Goal: Task Accomplishment & Management: Manage account settings

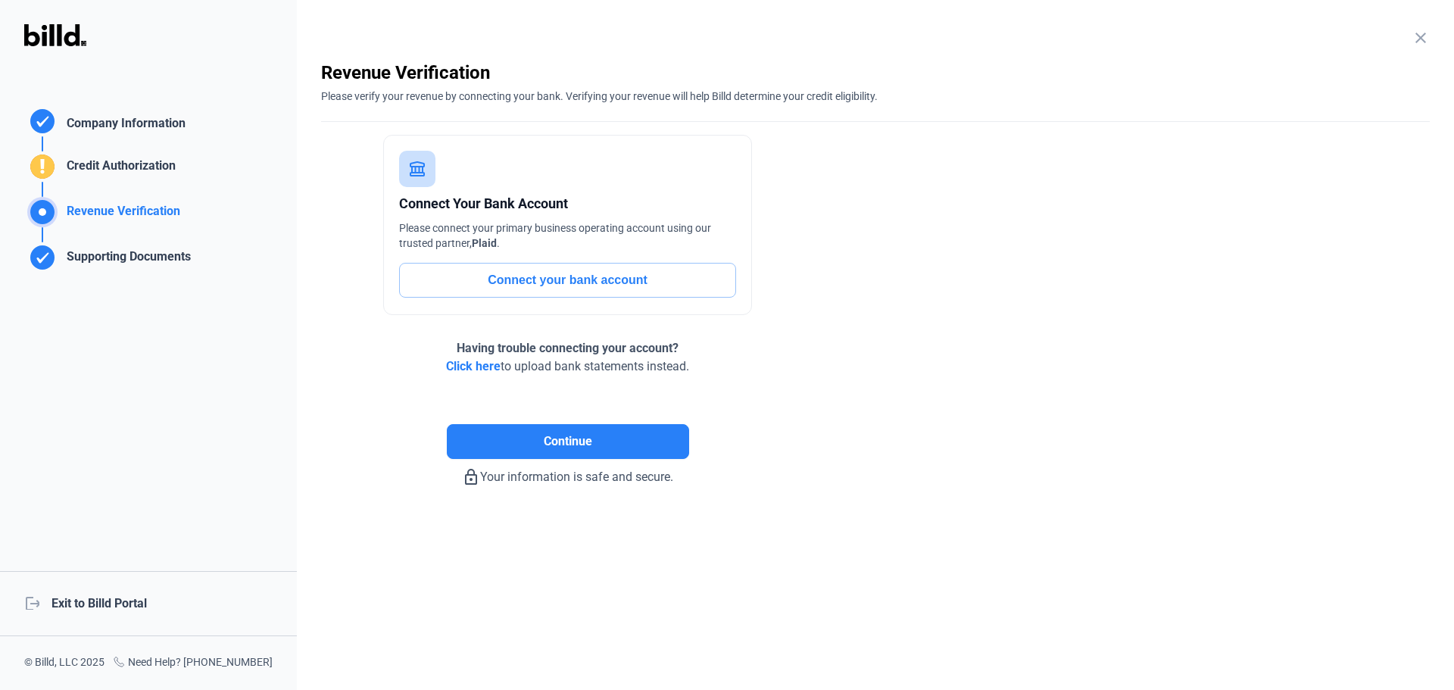
click at [108, 608] on div "logout Exit to Billd Portal" at bounding box center [148, 603] width 297 height 65
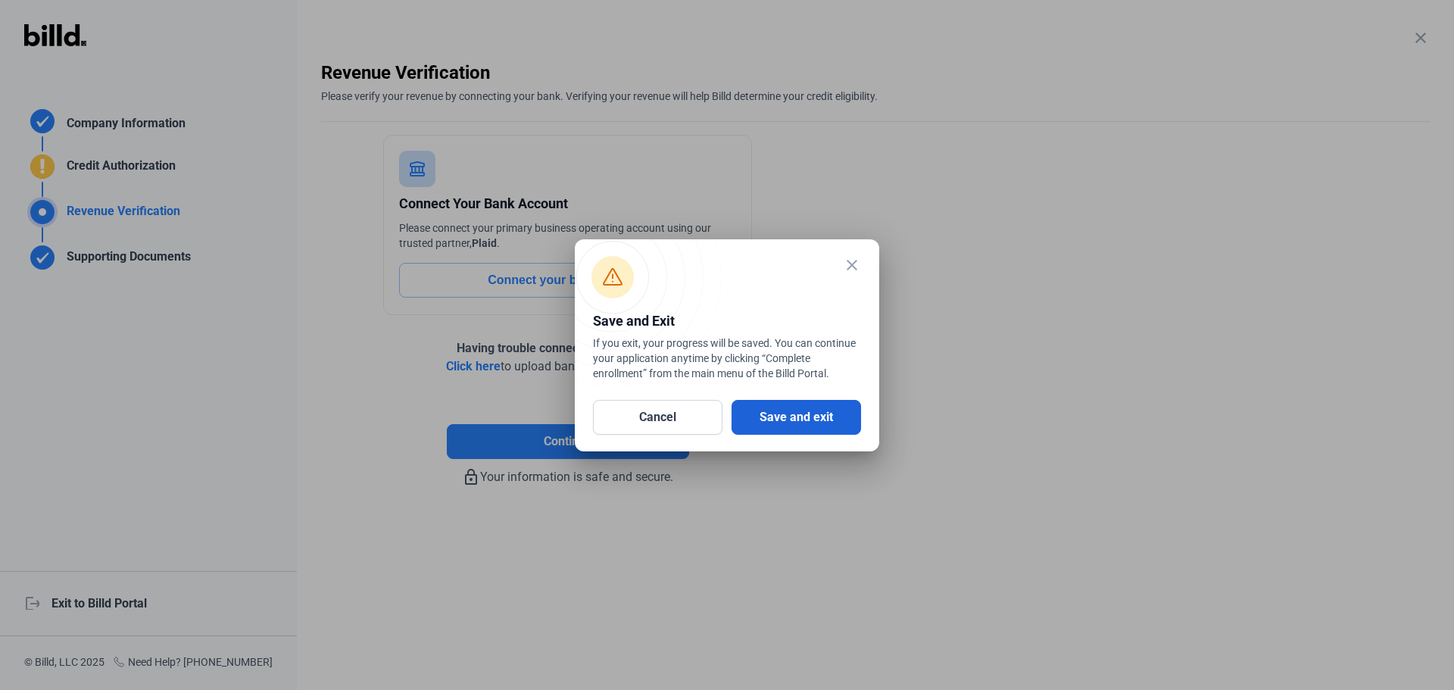
click at [785, 406] on button "Save and exit" at bounding box center [796, 417] width 129 height 35
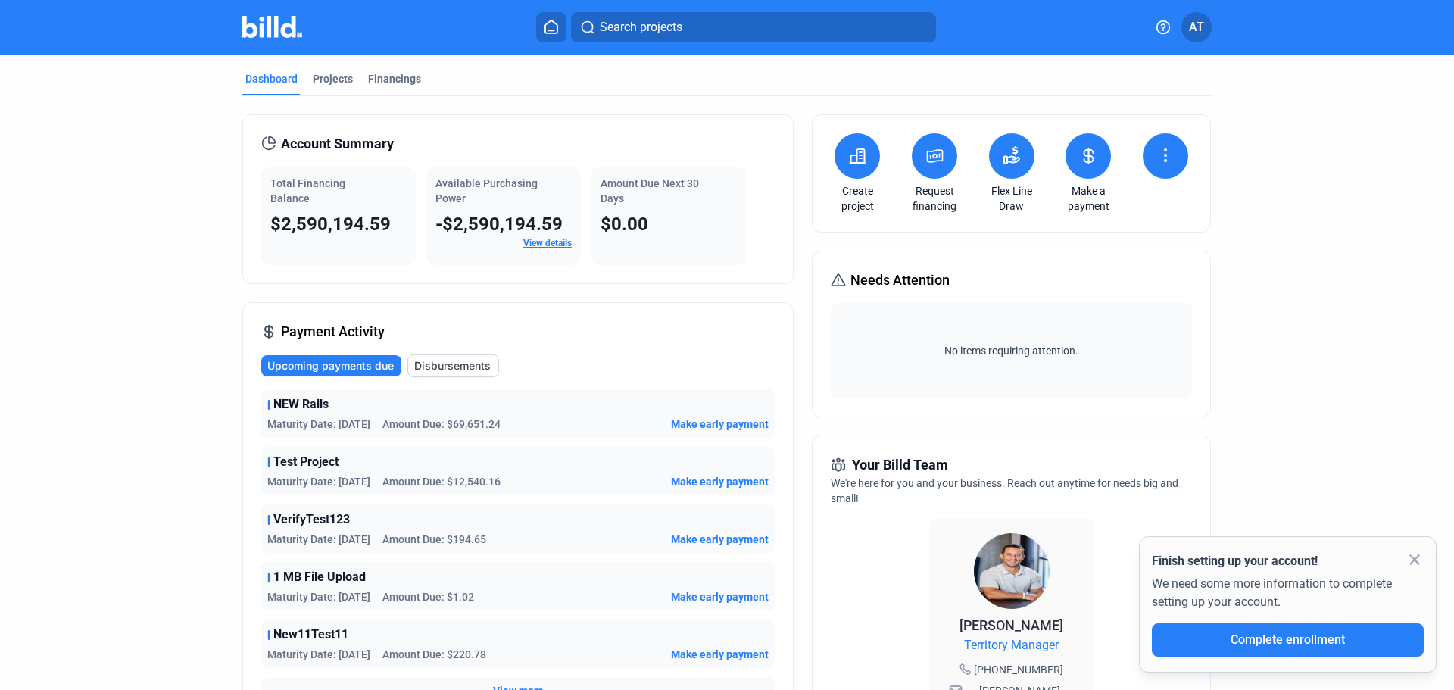
click at [1081, 160] on icon at bounding box center [1088, 156] width 19 height 18
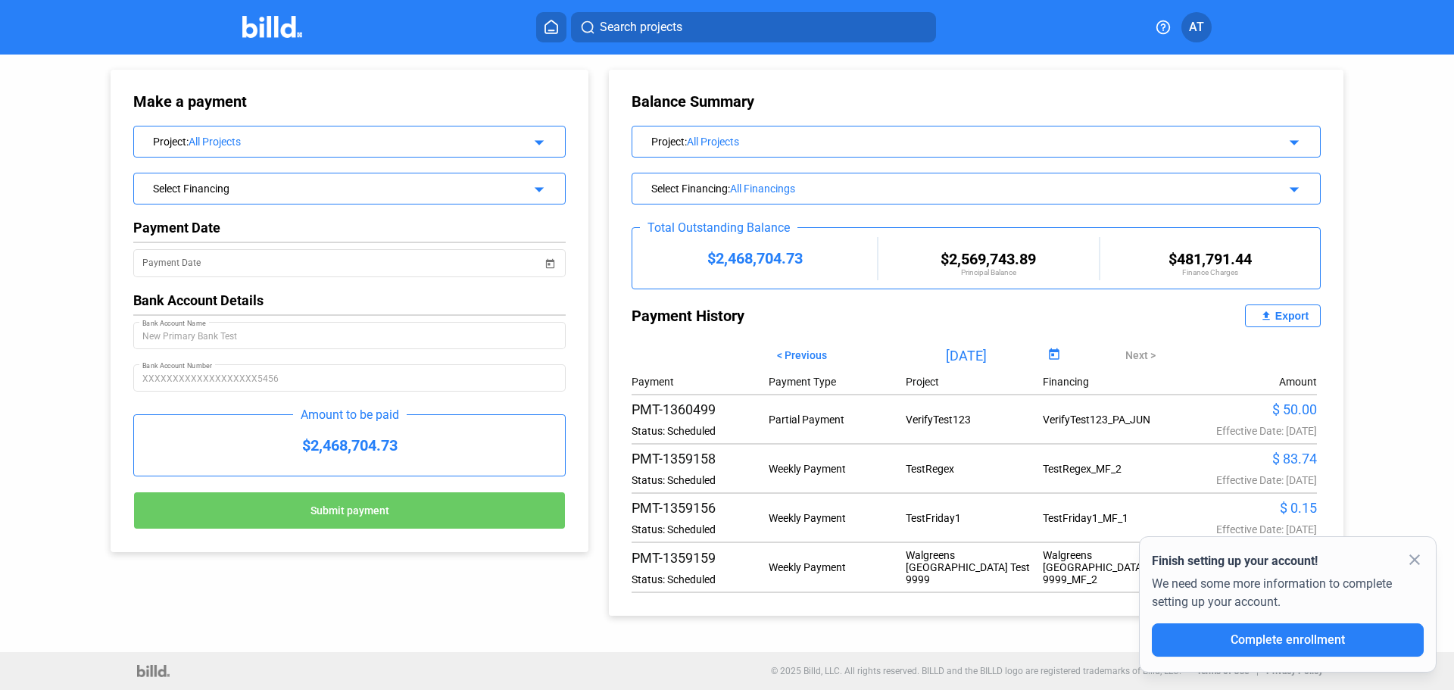
click at [307, 134] on div "Project : All Projects" at bounding box center [330, 140] width 354 height 15
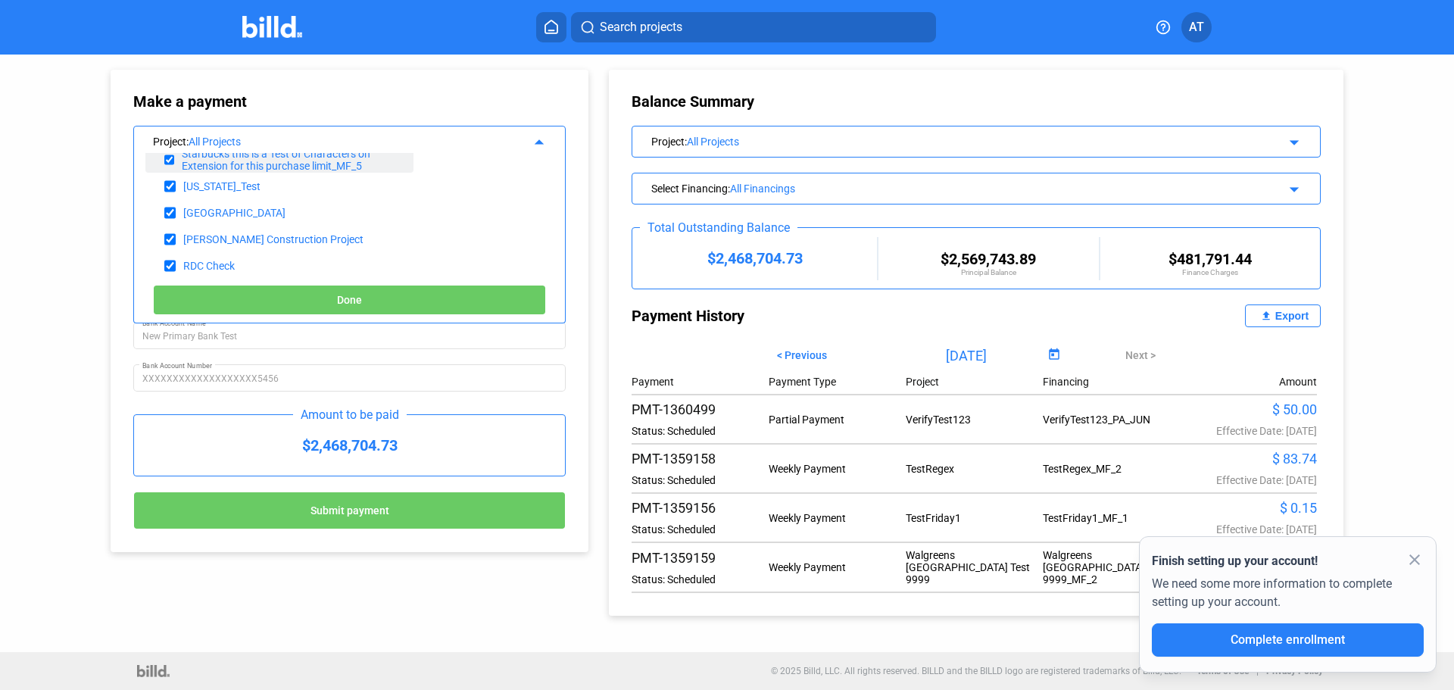
scroll to position [909, 0]
click at [473, 127] on div "Project : All Projects arrow_drop_up" at bounding box center [349, 139] width 431 height 27
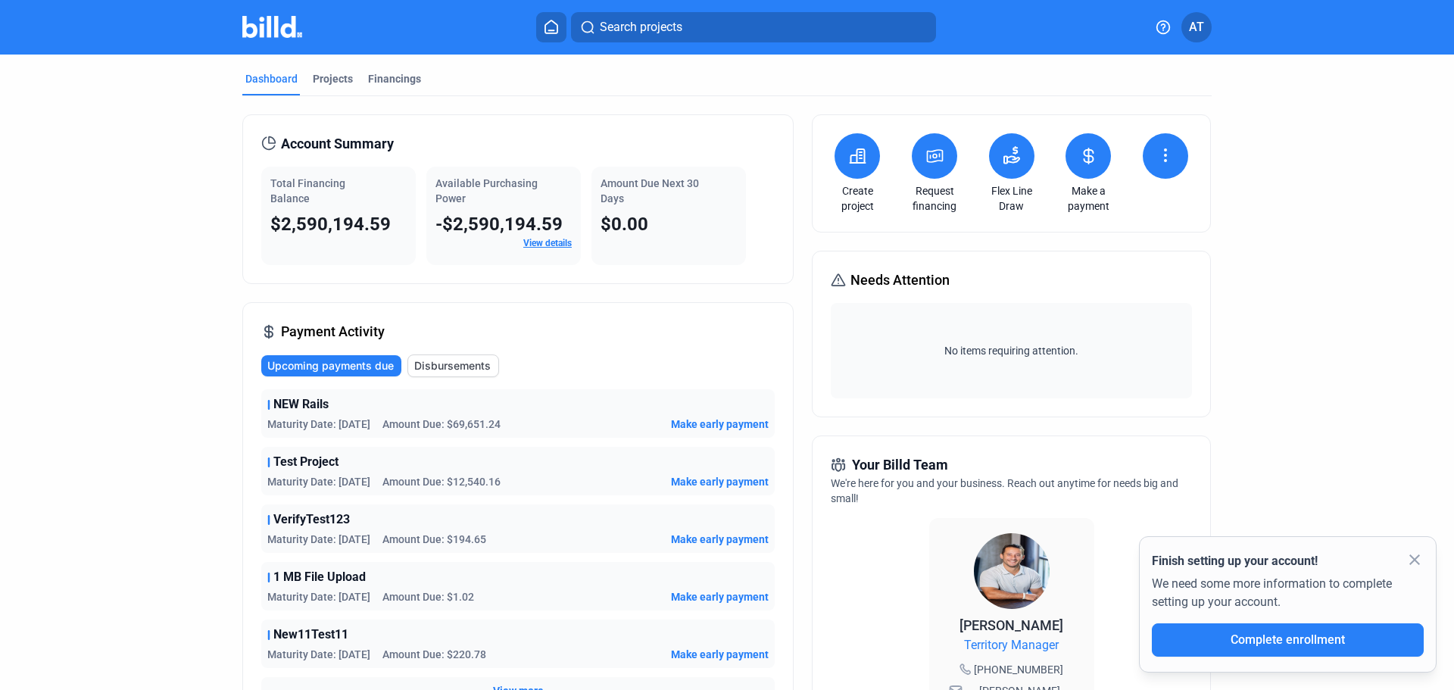
click at [1167, 158] on icon at bounding box center [1165, 155] width 18 height 18
click at [1223, 206] on div at bounding box center [727, 345] width 1454 height 690
